Goal: Information Seeking & Learning: Learn about a topic

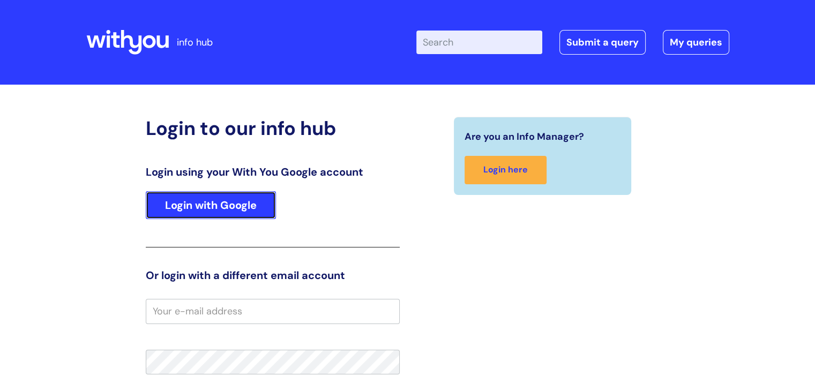
drag, startPoint x: 227, startPoint y: 201, endPoint x: 219, endPoint y: 200, distance: 8.1
click at [227, 201] on link "Login with Google" at bounding box center [211, 205] width 130 height 28
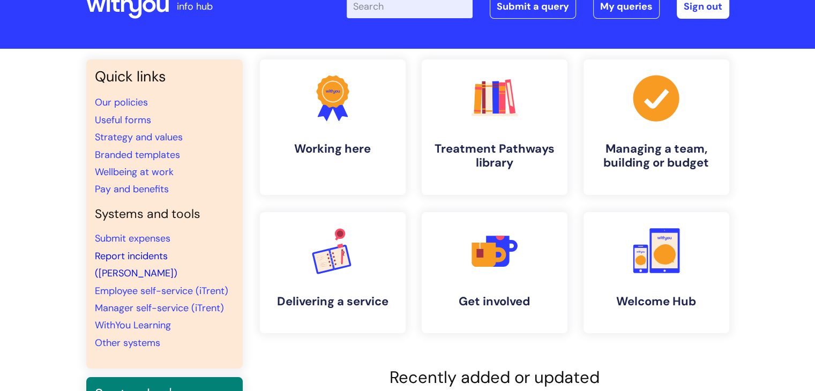
scroll to position [54, 0]
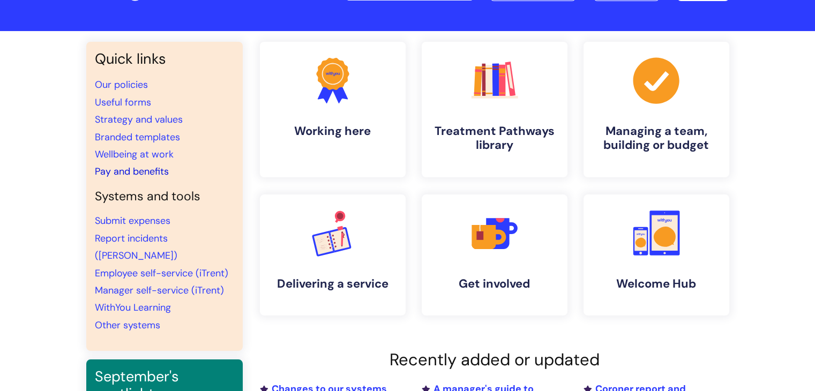
click at [149, 168] on link "Pay and benefits" at bounding box center [132, 171] width 74 height 13
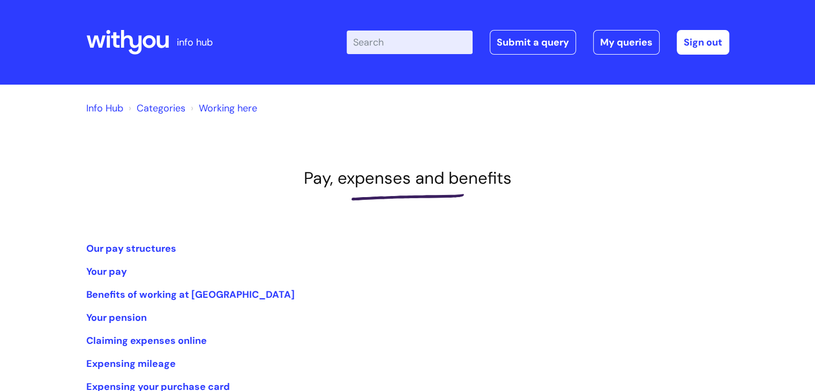
scroll to position [107, 0]
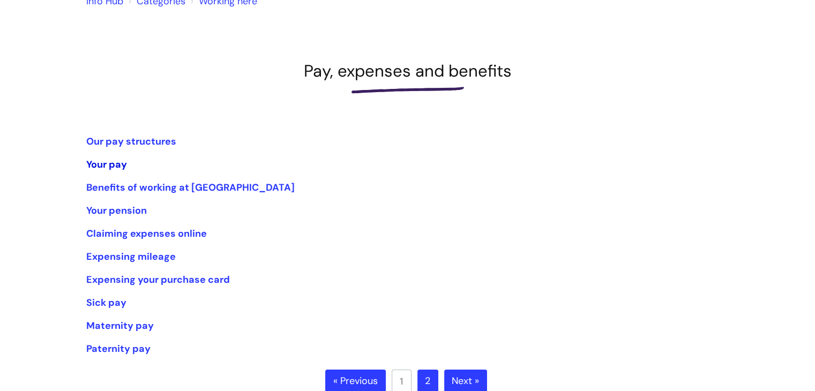
click at [115, 165] on link "Your pay" at bounding box center [106, 164] width 41 height 13
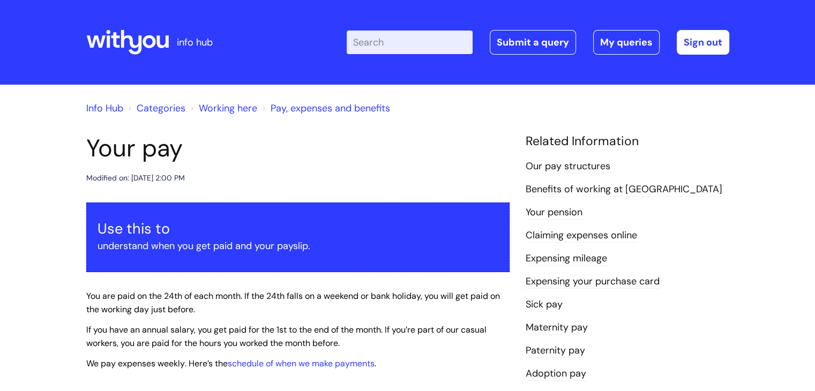
click at [106, 112] on link "Info Hub" at bounding box center [104, 108] width 37 height 13
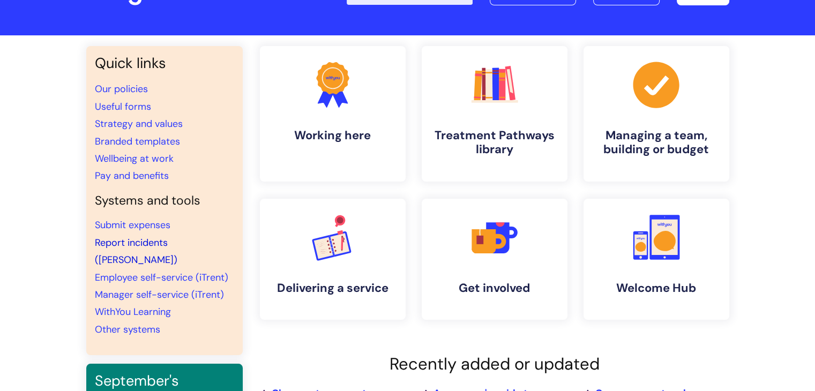
scroll to position [107, 0]
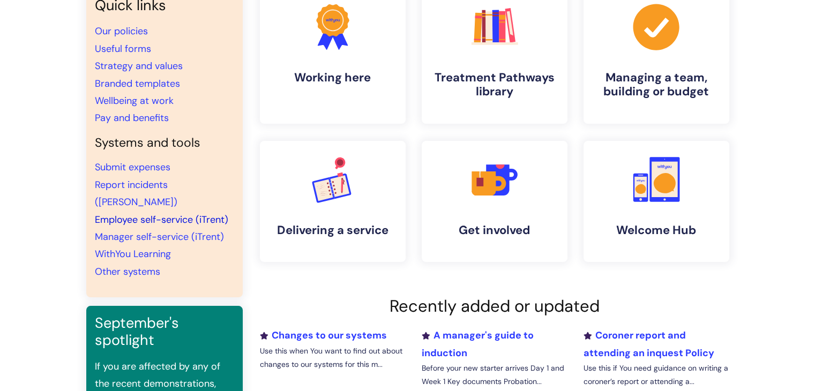
click at [153, 213] on link "Employee self-service (iTrent)" at bounding box center [162, 219] width 134 height 13
